Goal: Information Seeking & Learning: Check status

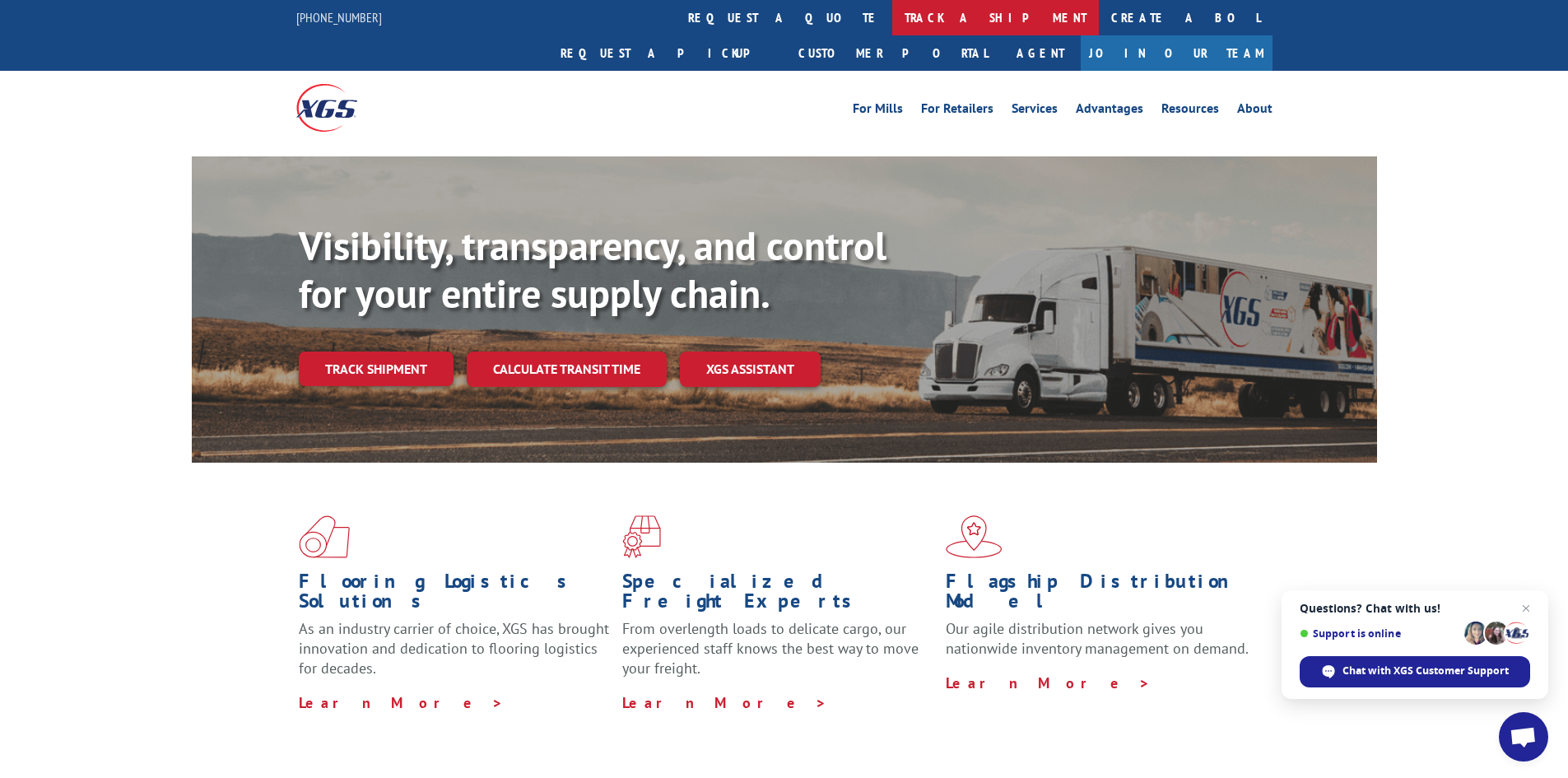
click at [892, 11] on link "track a shipment" at bounding box center [995, 17] width 207 height 35
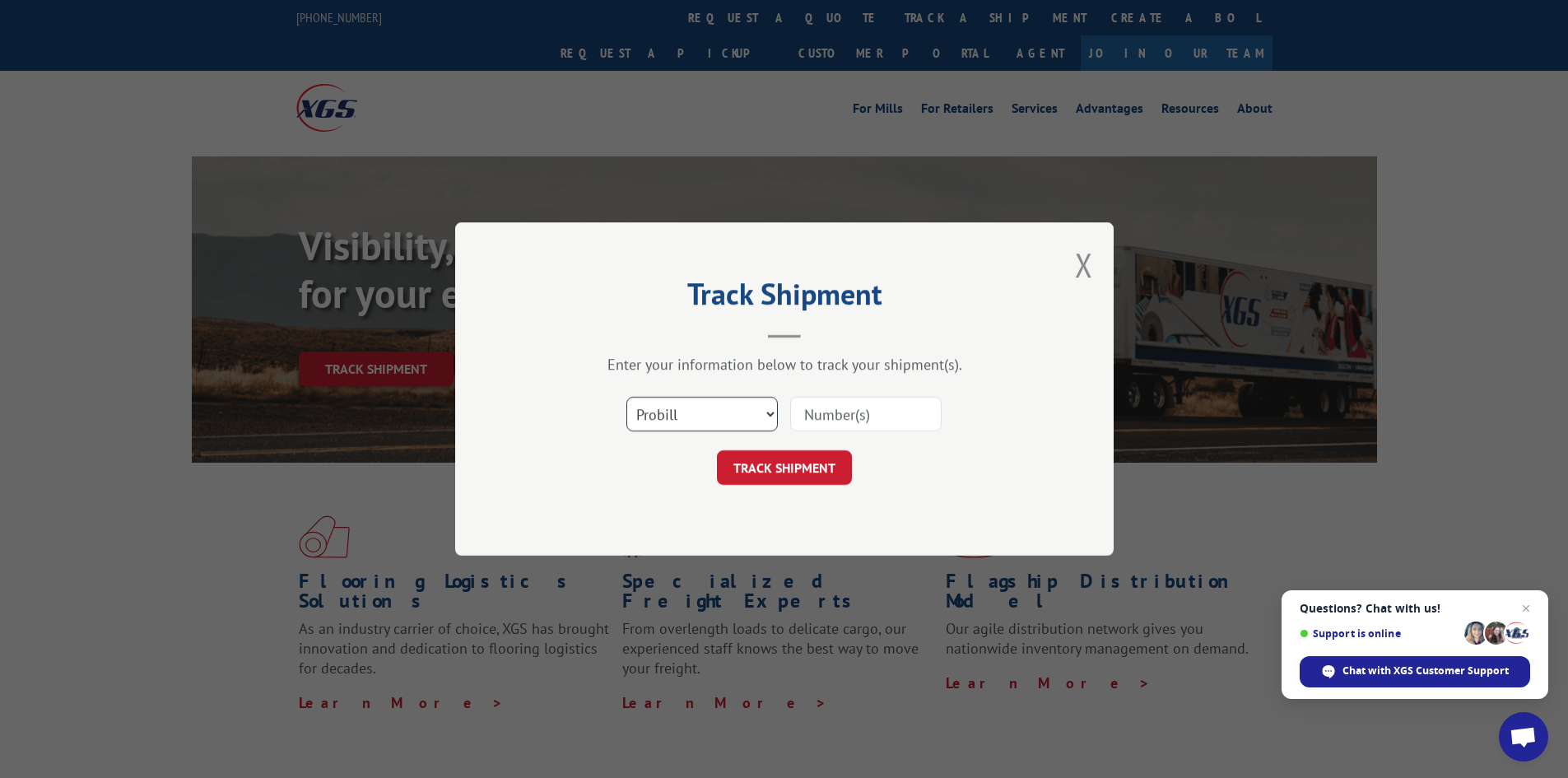
click at [684, 421] on select "Select category... Probill BOL PO" at bounding box center [702, 414] width 152 height 35
select select "bol"
click at [626, 396] on select "Select category... Probill BOL PO" at bounding box center [702, 414] width 152 height 35
drag, startPoint x: 904, startPoint y: 406, endPoint x: 869, endPoint y: 382, distance: 42.4
click at [903, 406] on input at bounding box center [865, 414] width 152 height 35
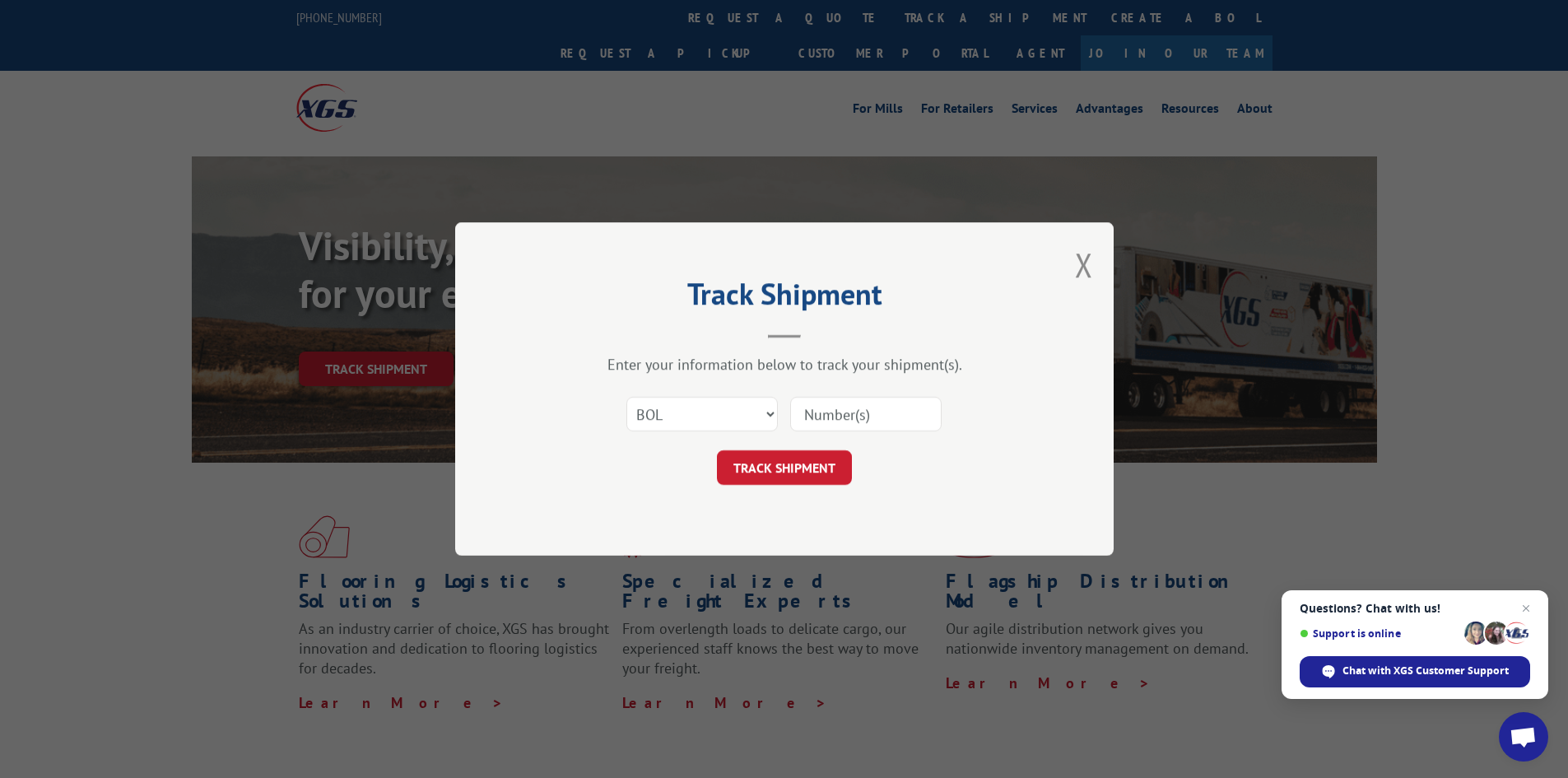
paste input "7059339"
type input "7059339"
click button "TRACK SHIPMENT" at bounding box center [784, 467] width 135 height 35
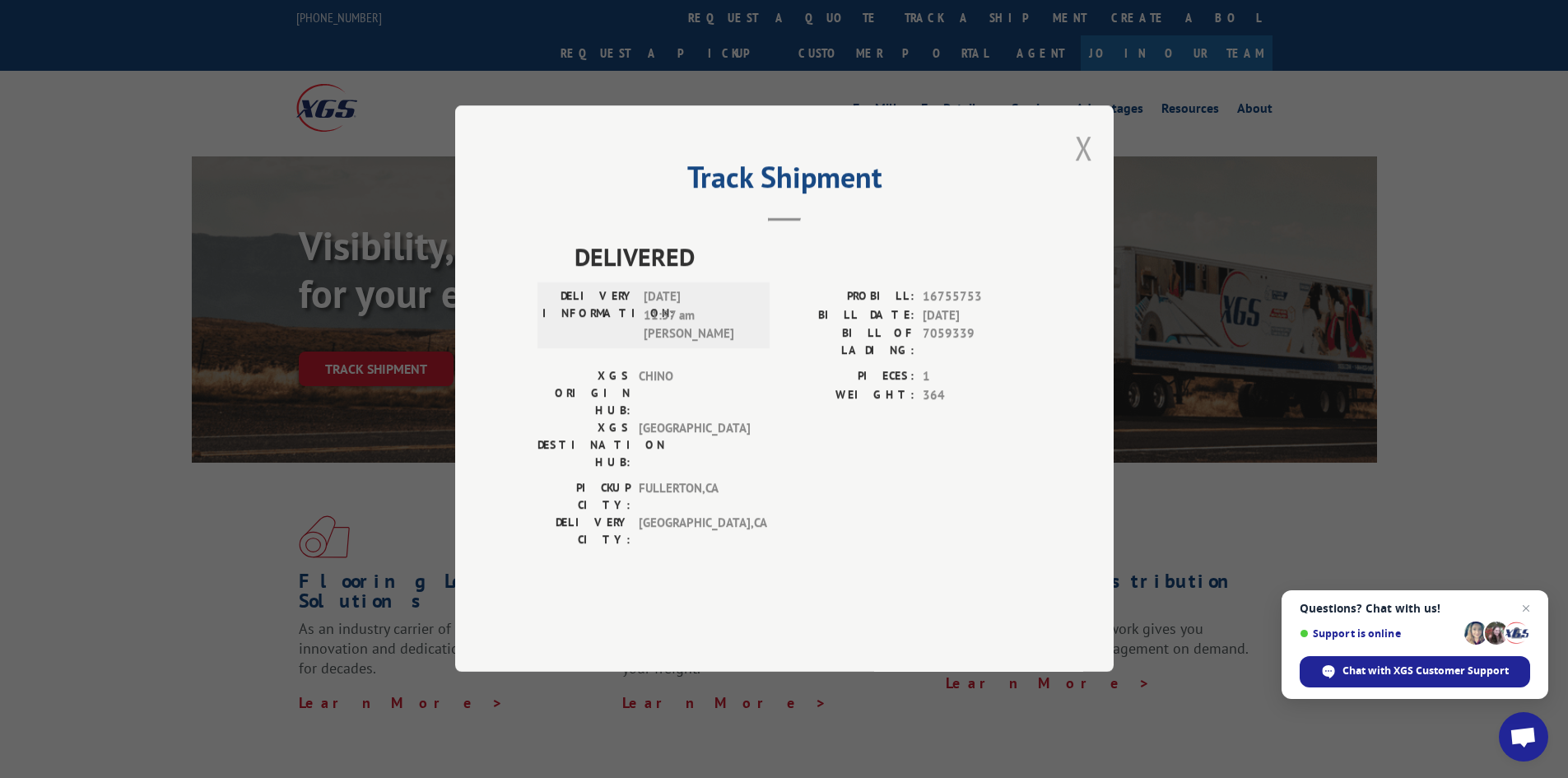
drag, startPoint x: 1093, startPoint y: 190, endPoint x: 1082, endPoint y: 187, distance: 11.4
click at [1093, 189] on div "Track Shipment DELIVERED DELIVERY INFORMATION: [DATE] 11:57 am [PERSON_NAME] PR…" at bounding box center [784, 389] width 658 height 566
click at [1080, 169] on button "Close modal" at bounding box center [1084, 147] width 18 height 43
